Goal: Task Accomplishment & Management: Complete application form

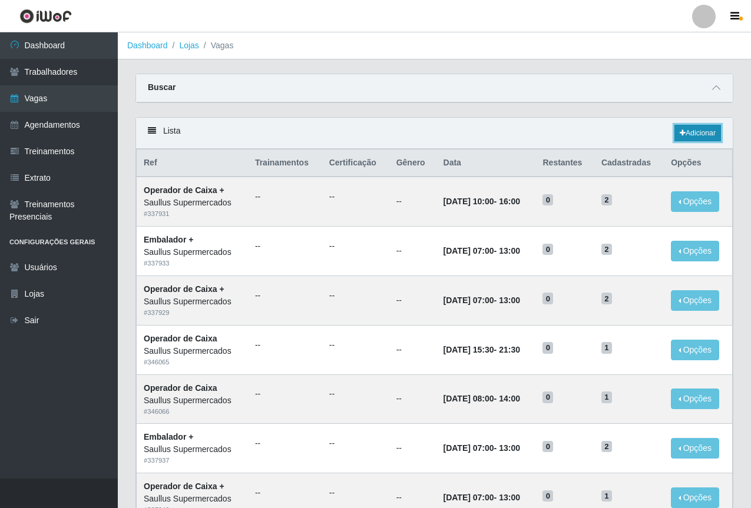
click at [692, 132] on link "Adicionar" at bounding box center [697, 133] width 47 height 16
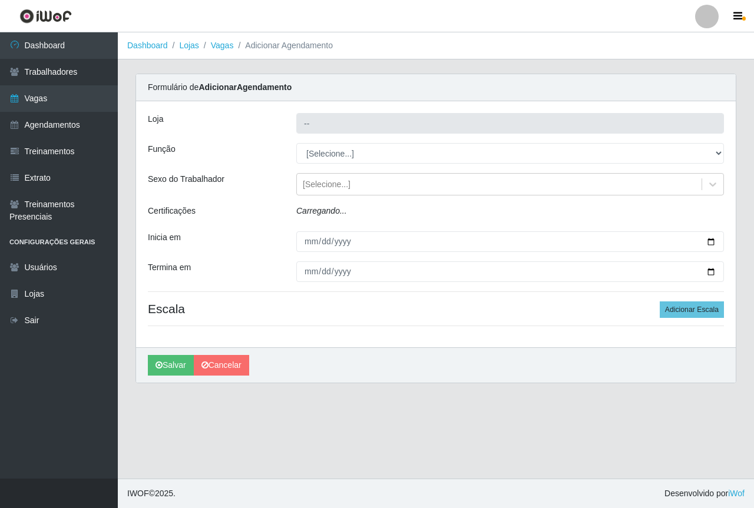
type input "Saullus Supermercados"
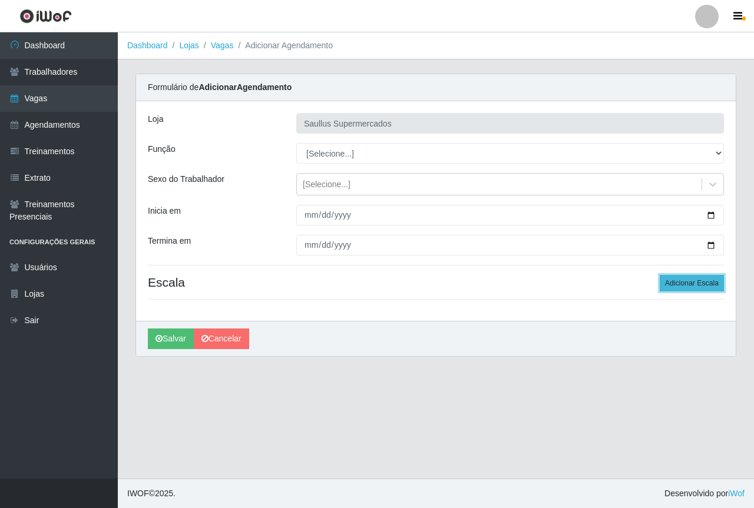
click at [690, 285] on button "Adicionar Escala" at bounding box center [692, 283] width 64 height 16
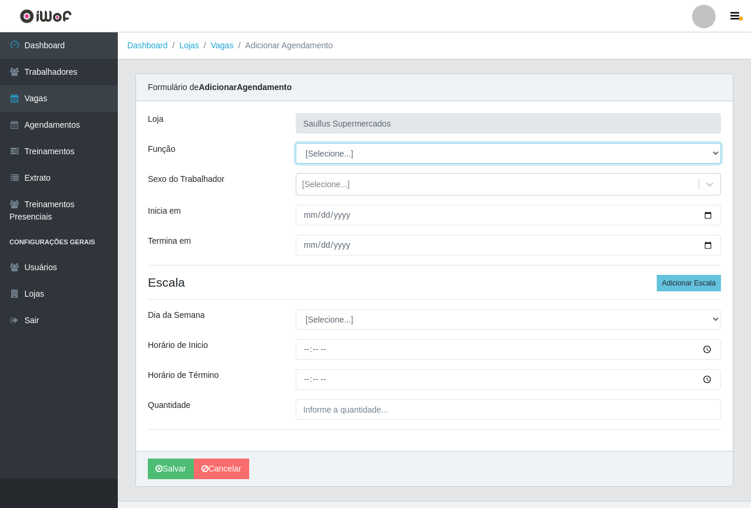
click at [375, 154] on select "[Selecione...] ASG ASG + ASG ++ Balconista de Açougue Balconista de Açougue + B…" at bounding box center [508, 153] width 425 height 21
select select "22"
click at [296, 143] on select "[Selecione...] ASG ASG + ASG ++ Balconista de Açougue Balconista de Açougue + B…" at bounding box center [508, 153] width 425 height 21
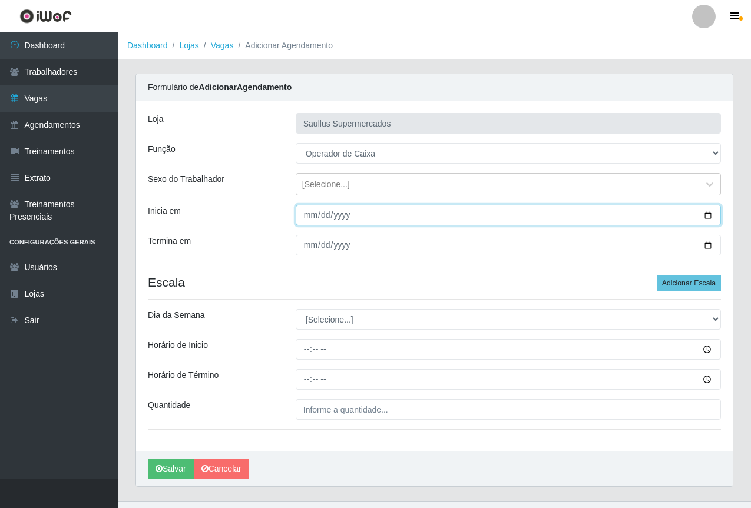
click at [312, 214] on input "Inicia em" at bounding box center [508, 215] width 425 height 21
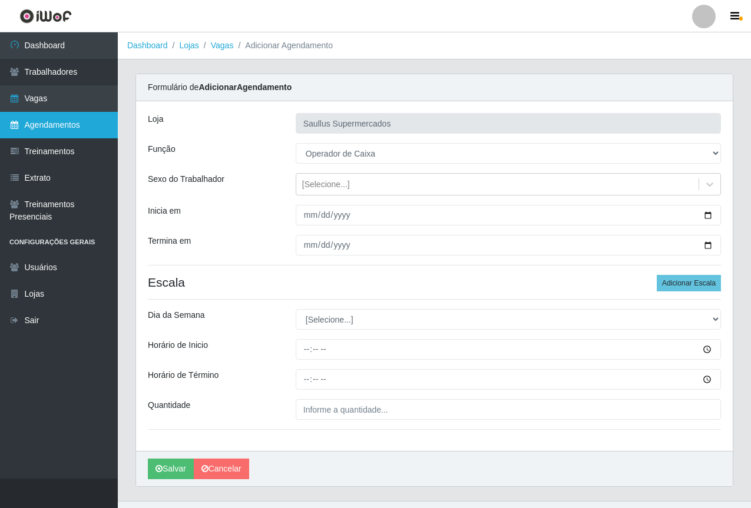
click at [88, 135] on link "Agendamentos" at bounding box center [59, 125] width 118 height 27
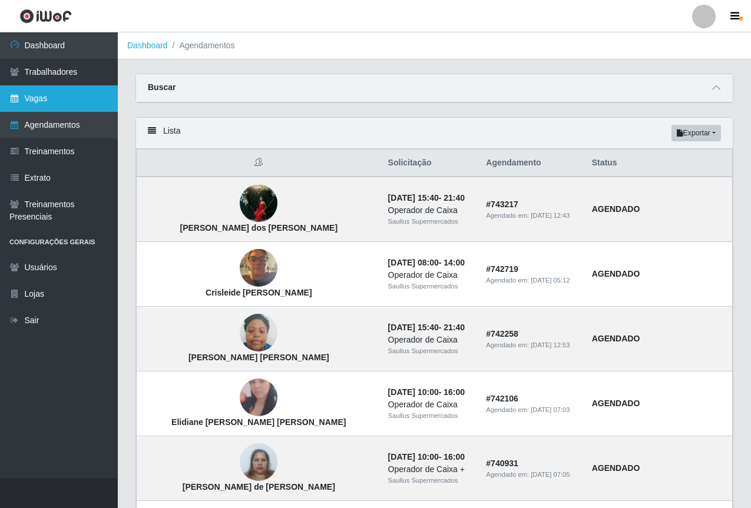
click at [31, 94] on link "Vagas" at bounding box center [59, 98] width 118 height 27
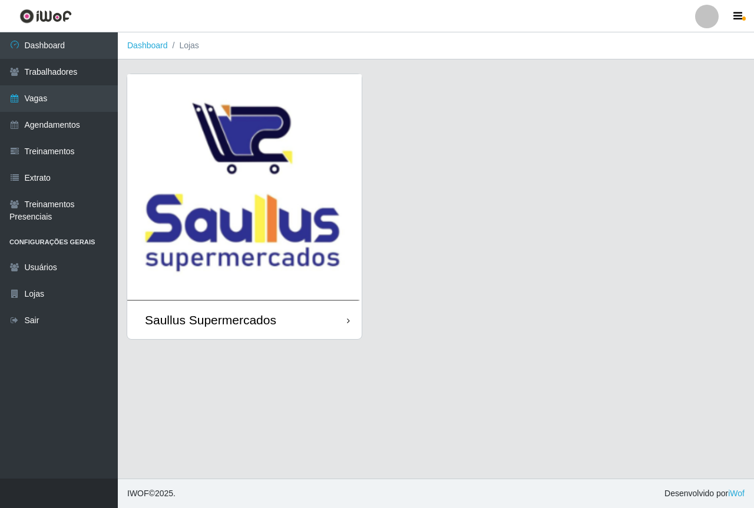
click at [207, 186] on img at bounding box center [244, 187] width 234 height 227
